Goal: Task Accomplishment & Management: Complete application form

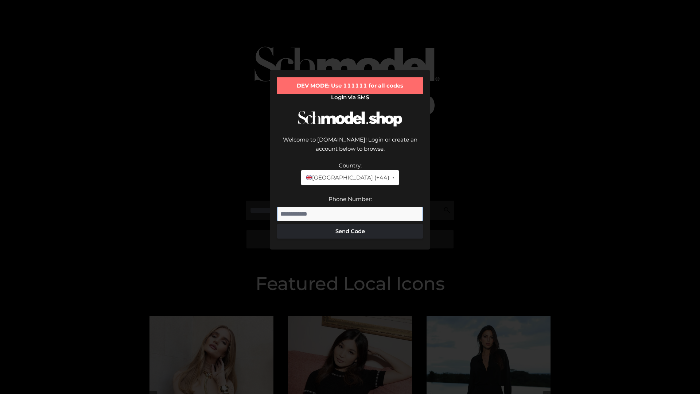
click at [350, 207] on input "Phone Number:" at bounding box center [350, 214] width 146 height 15
type input "**********"
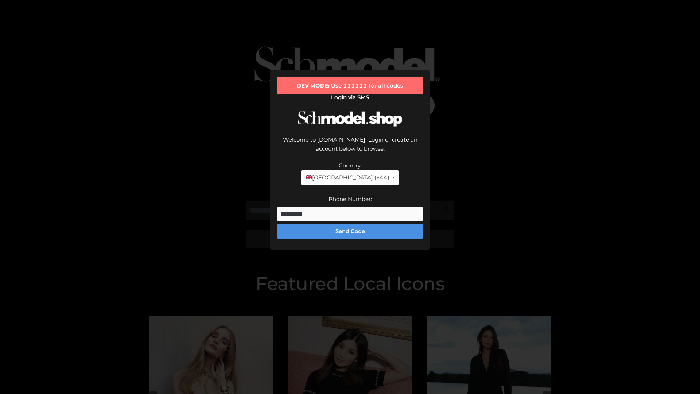
click at [350, 224] on button "Send Code" at bounding box center [350, 231] width 146 height 15
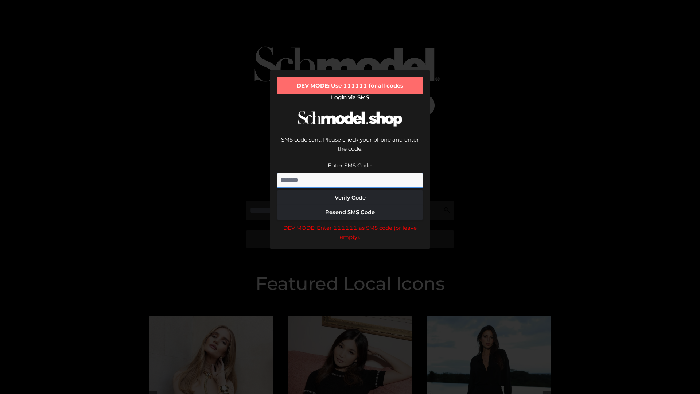
click at [350, 173] on input "Enter SMS Code:" at bounding box center [350, 180] width 146 height 15
type input "******"
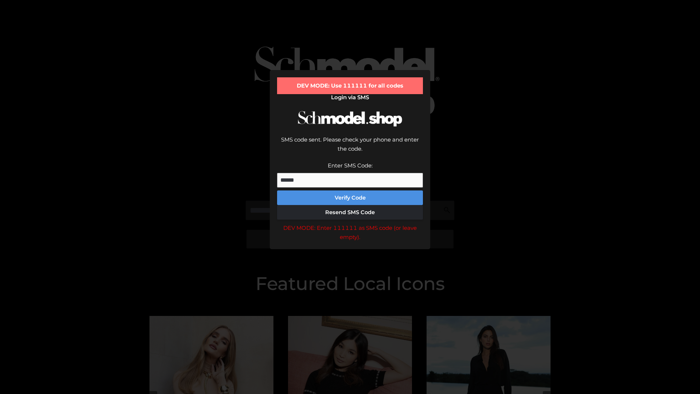
click at [350, 190] on button "Verify Code" at bounding box center [350, 197] width 146 height 15
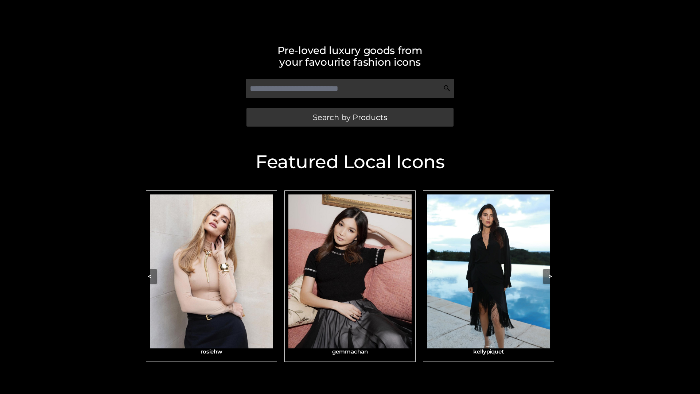
scroll to position [155, 0]
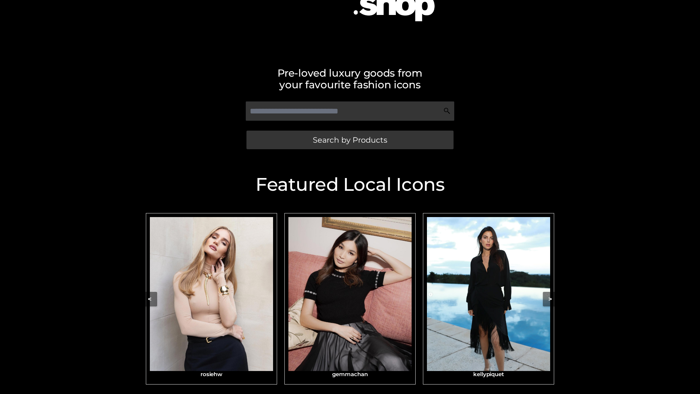
scroll to position [155, 0]
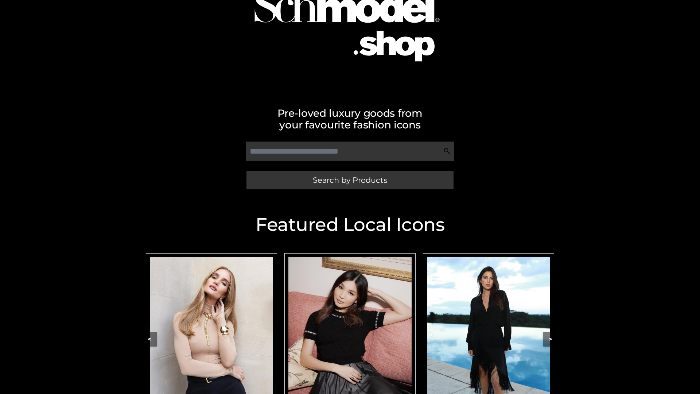
scroll to position [59, 0]
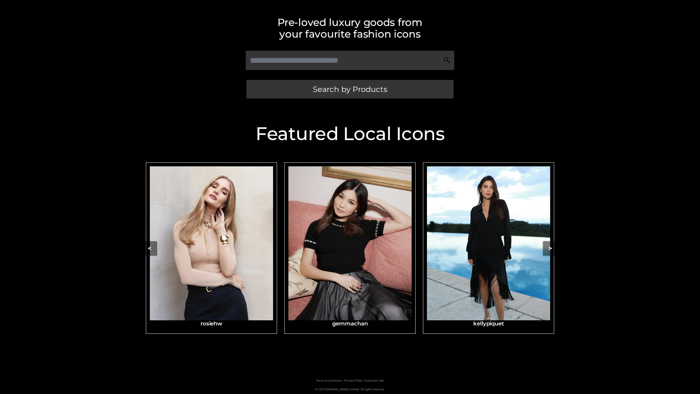
scroll to position [155, 0]
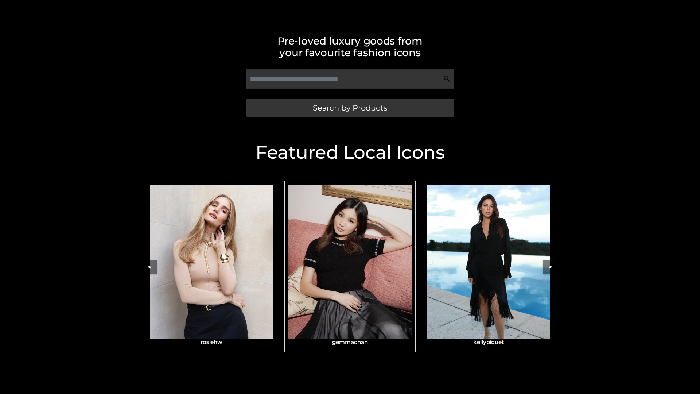
scroll to position [155, 0]
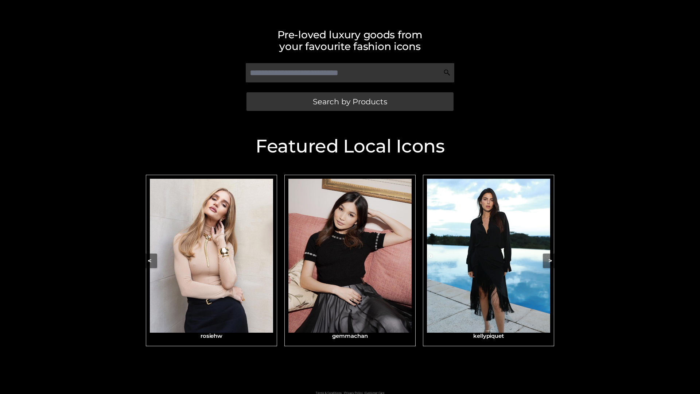
scroll to position [138, 0]
